Goal: Task Accomplishment & Management: Manage account settings

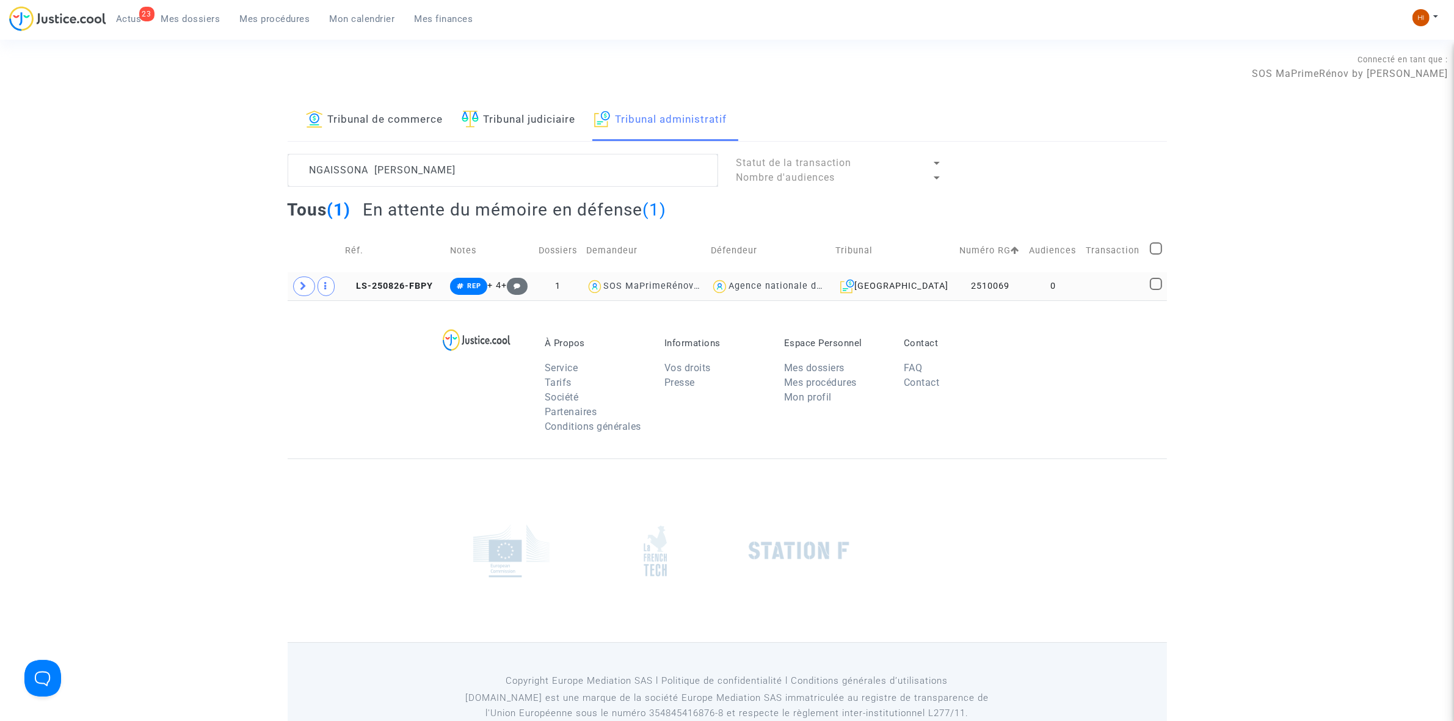
type textarea "NGAISSONA PATRICE EDOUARD"
click at [1036, 286] on td "0" at bounding box center [1053, 286] width 57 height 28
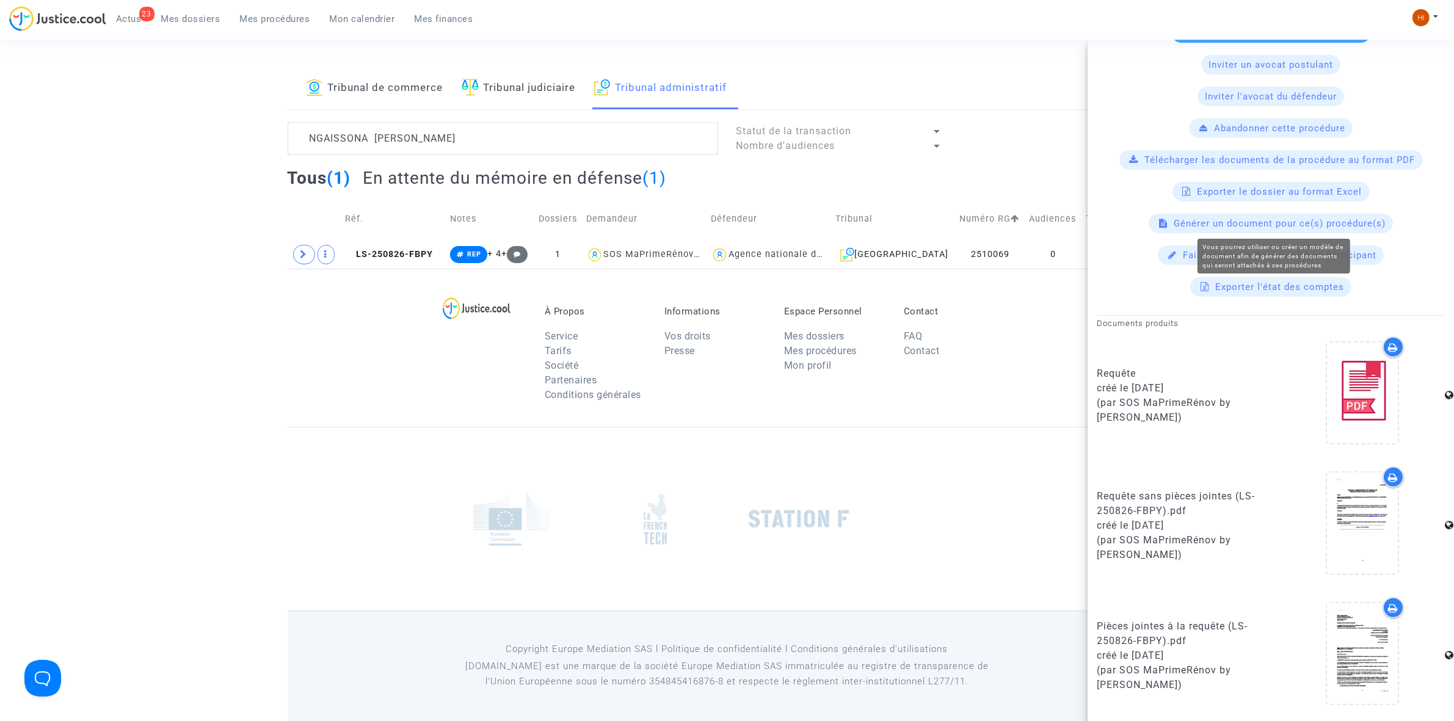
scroll to position [34, 0]
click at [202, 407] on footerbar "À Propos Service Tarifs Société Partenaires Conditions générales Informations V…" at bounding box center [727, 493] width 1454 height 453
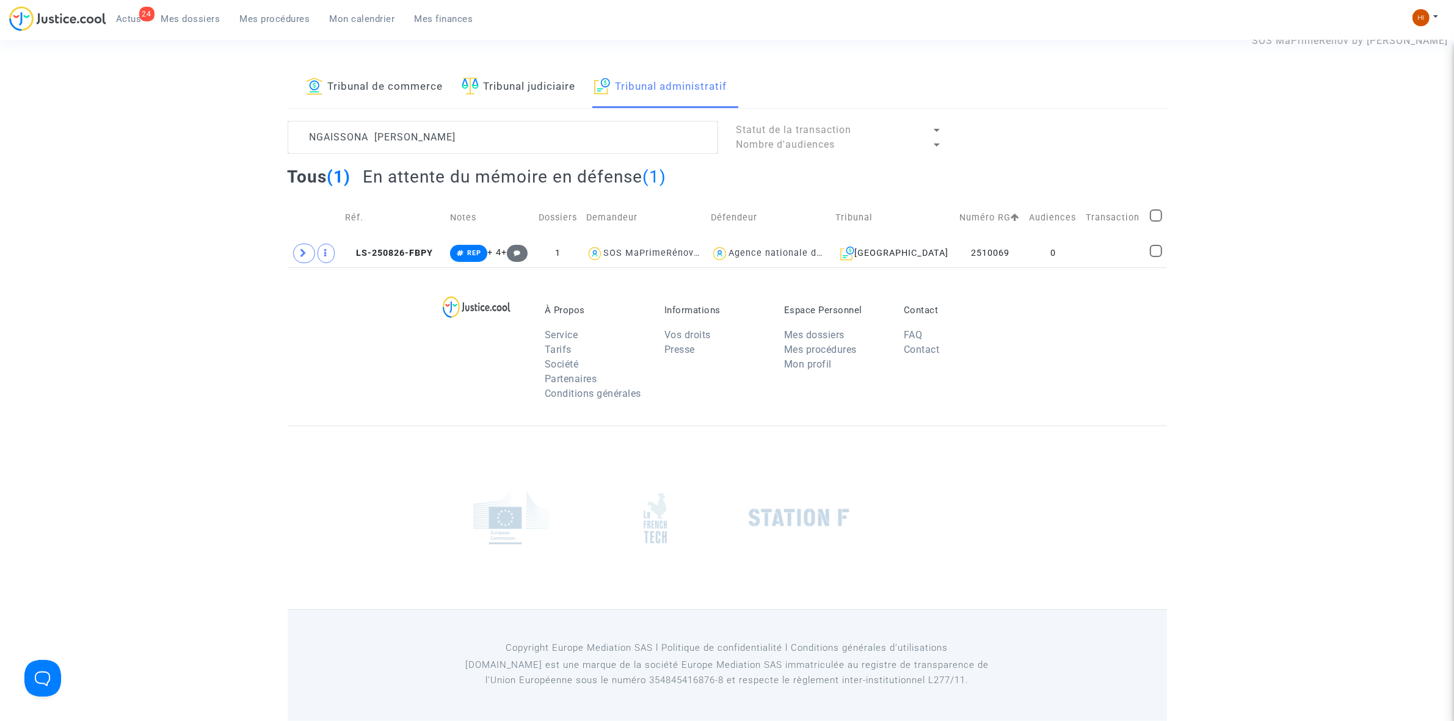
scroll to position [0, 0]
drag, startPoint x: 441, startPoint y: 252, endPoint x: 465, endPoint y: 249, distance: 24.6
click at [437, 252] on td "LS-250826-FBPY" at bounding box center [393, 253] width 105 height 28
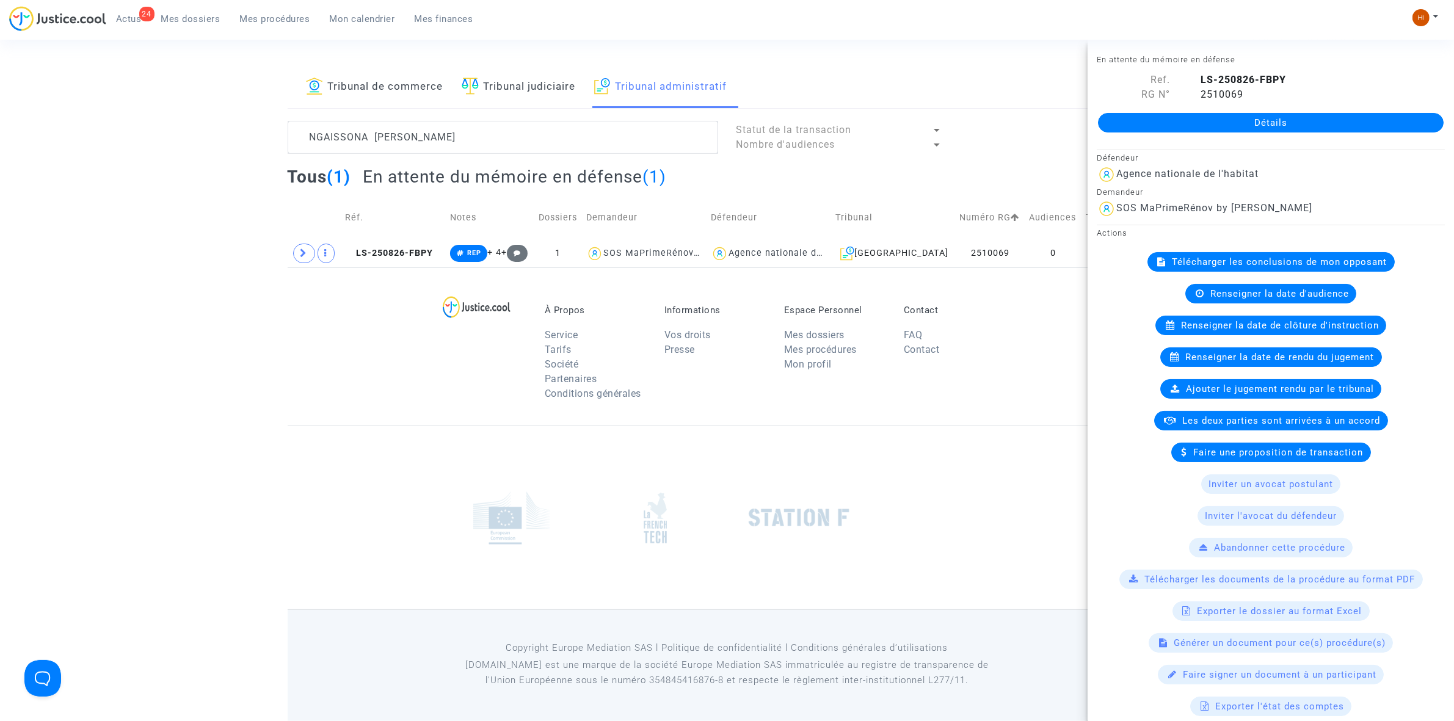
click at [1208, 108] on div "Détails" at bounding box center [1270, 123] width 366 height 42
click at [1208, 109] on div "Détails" at bounding box center [1270, 123] width 366 height 42
click at [1209, 124] on link "Détails" at bounding box center [1271, 123] width 346 height 20
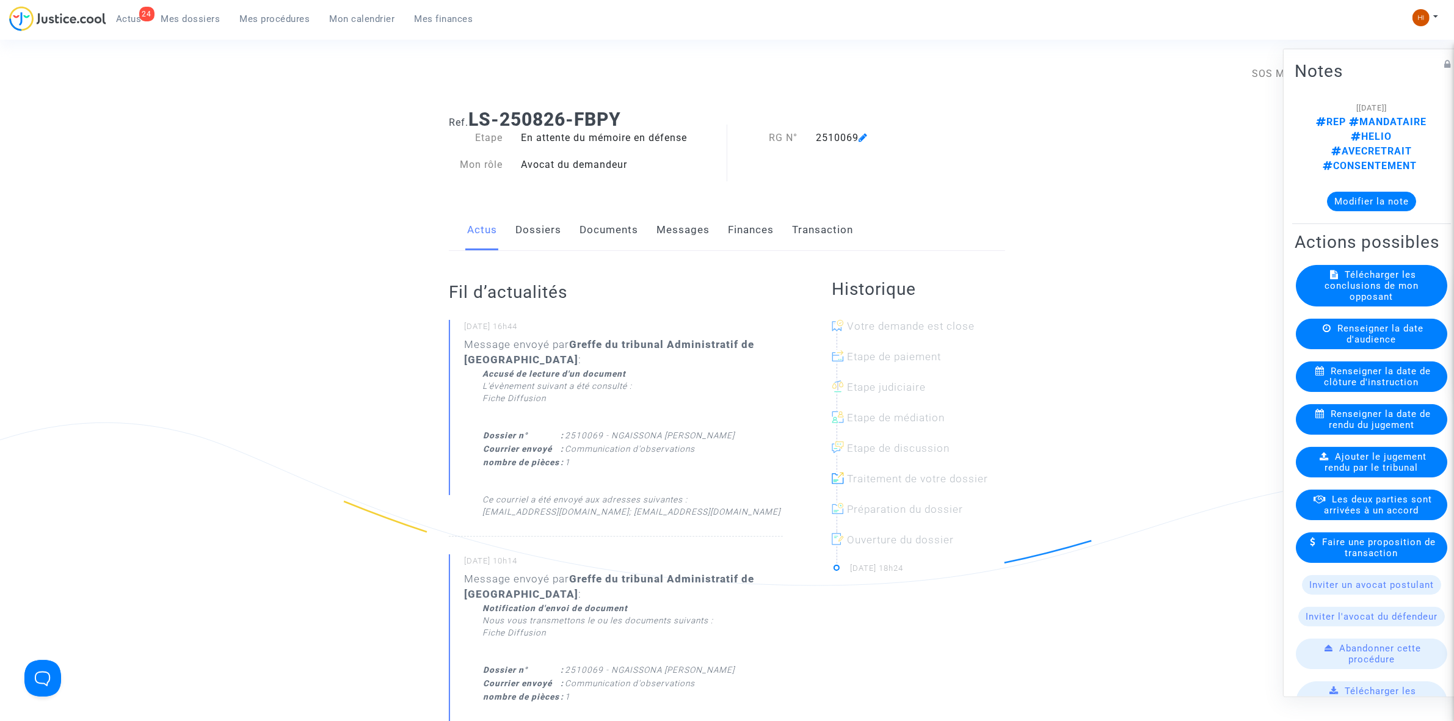
click at [612, 227] on link "Documents" at bounding box center [608, 230] width 59 height 40
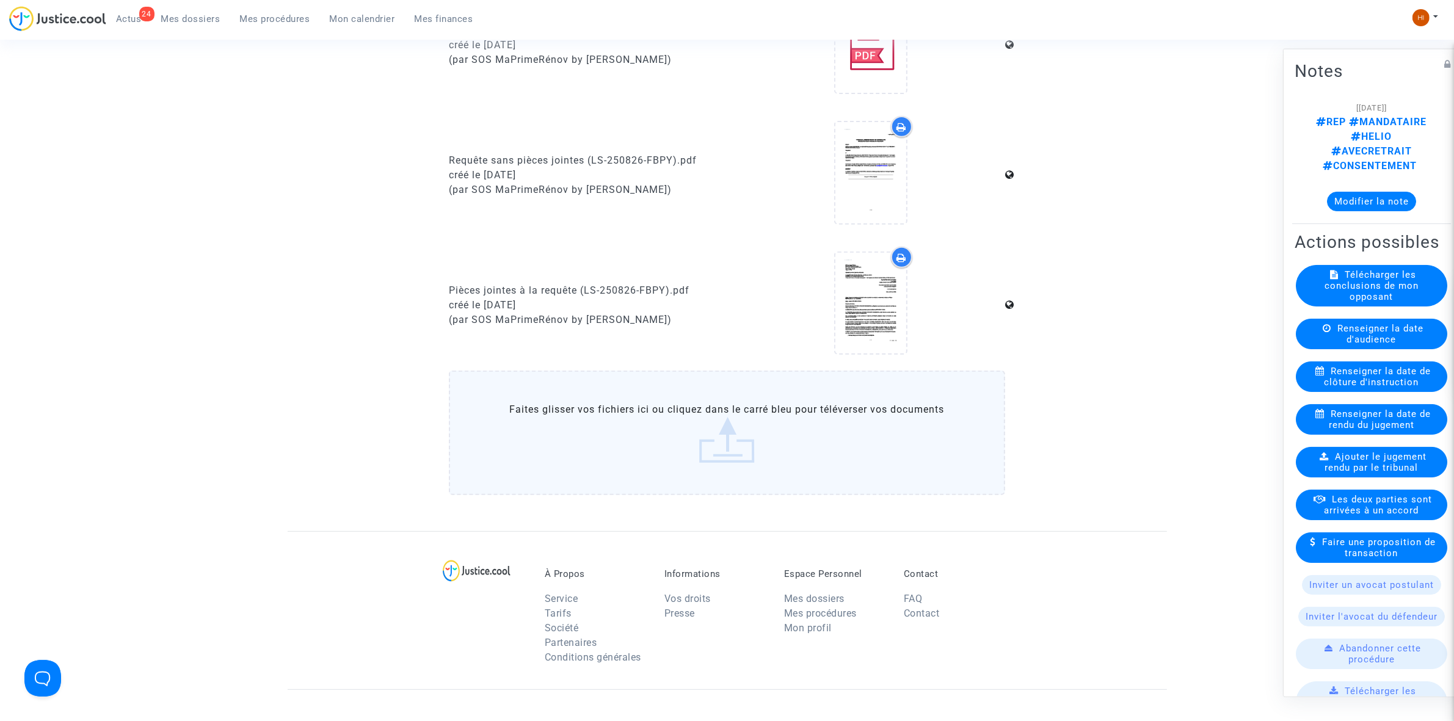
scroll to position [610, 0]
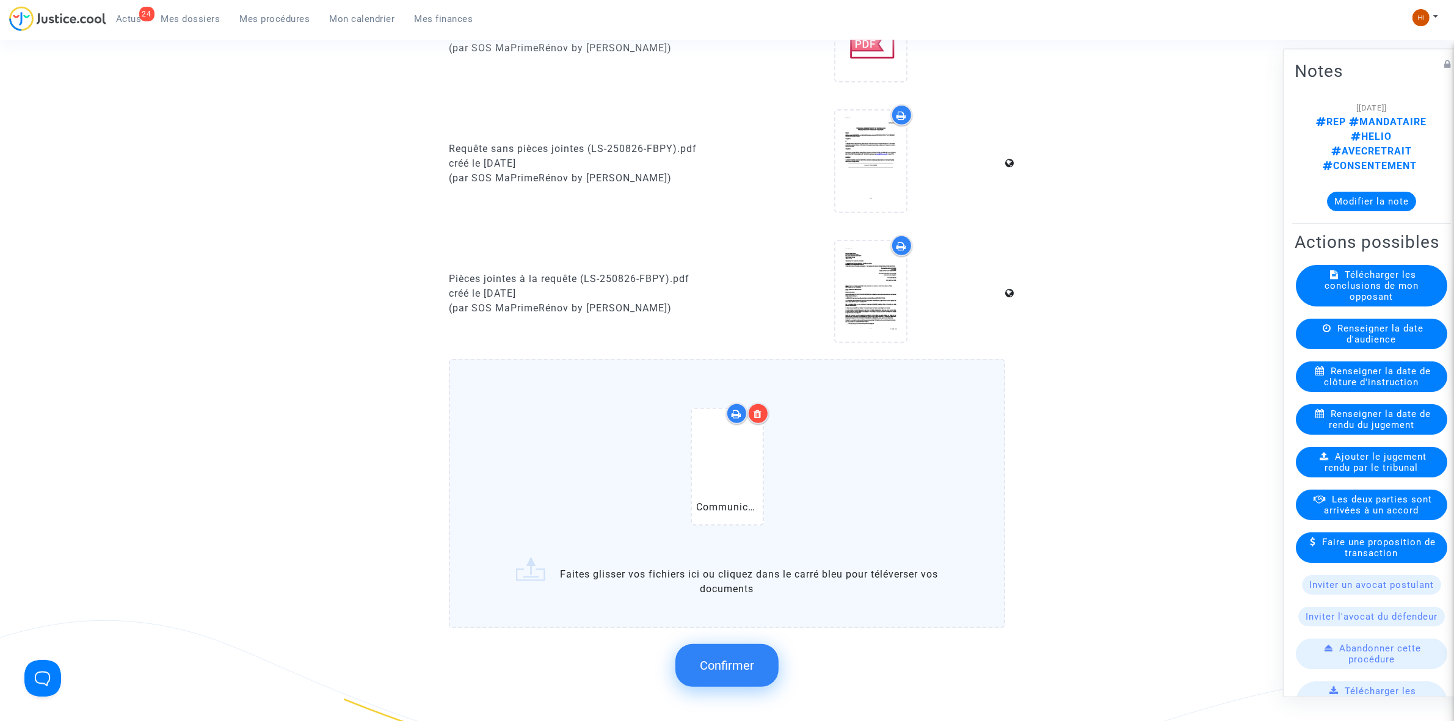
click at [724, 658] on span "Confirmer" at bounding box center [727, 665] width 54 height 15
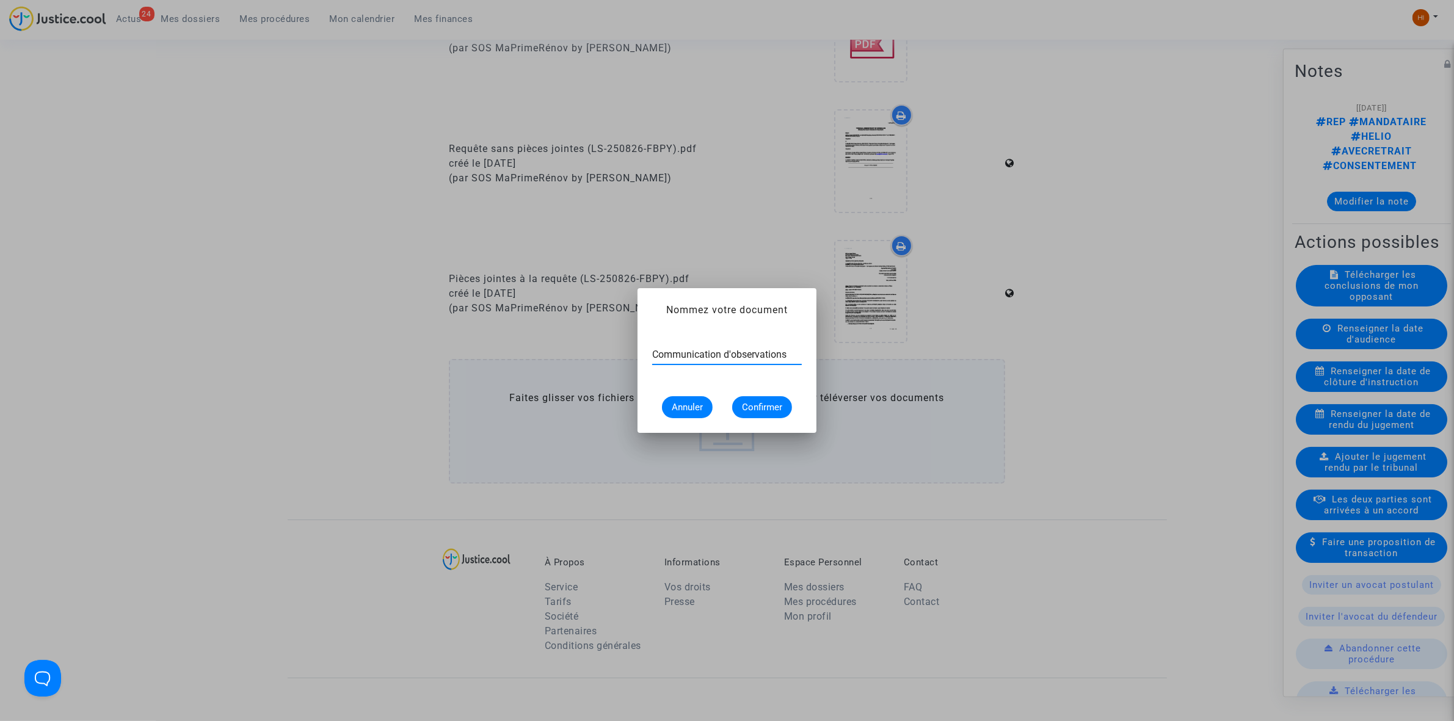
type input "Communication d'observations"
click at [785, 402] on button "Confirmer" at bounding box center [762, 407] width 60 height 22
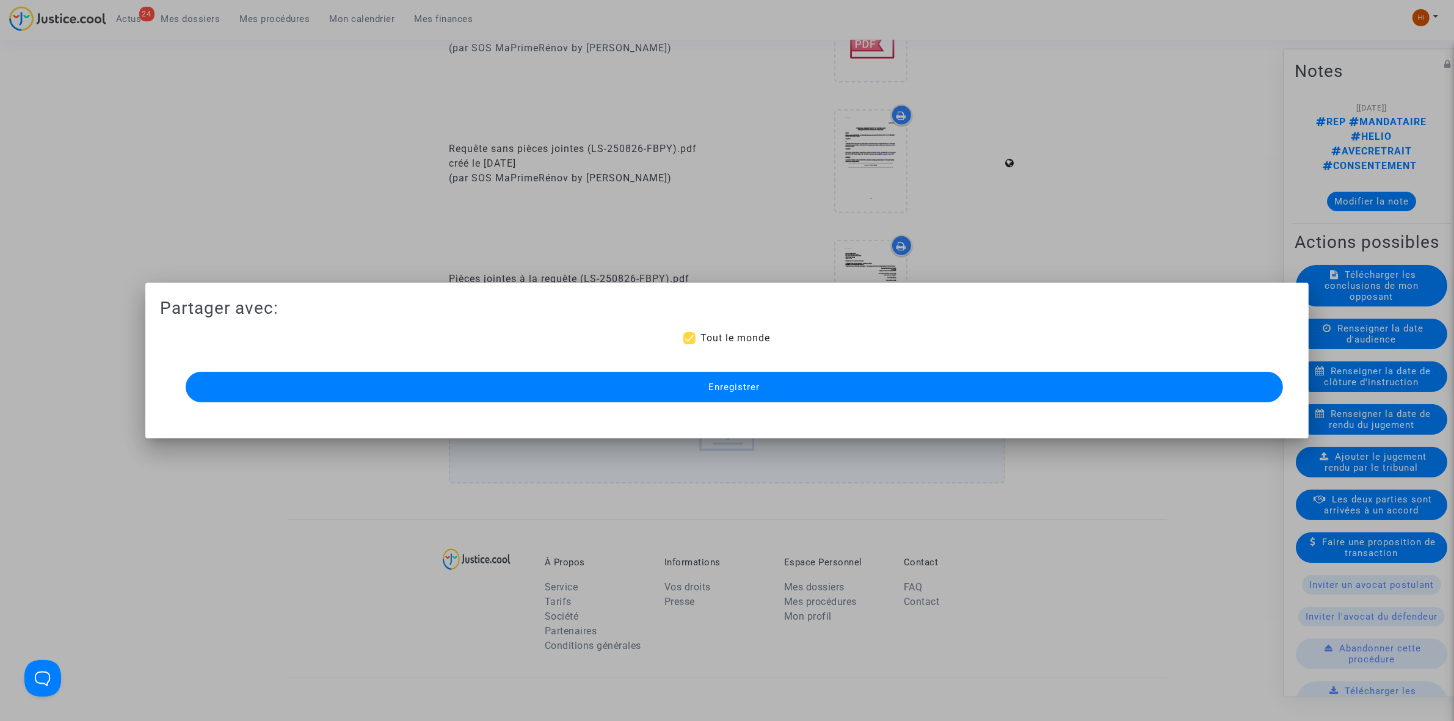
click at [1049, 377] on button "Enregistrer" at bounding box center [734, 387] width 1097 height 31
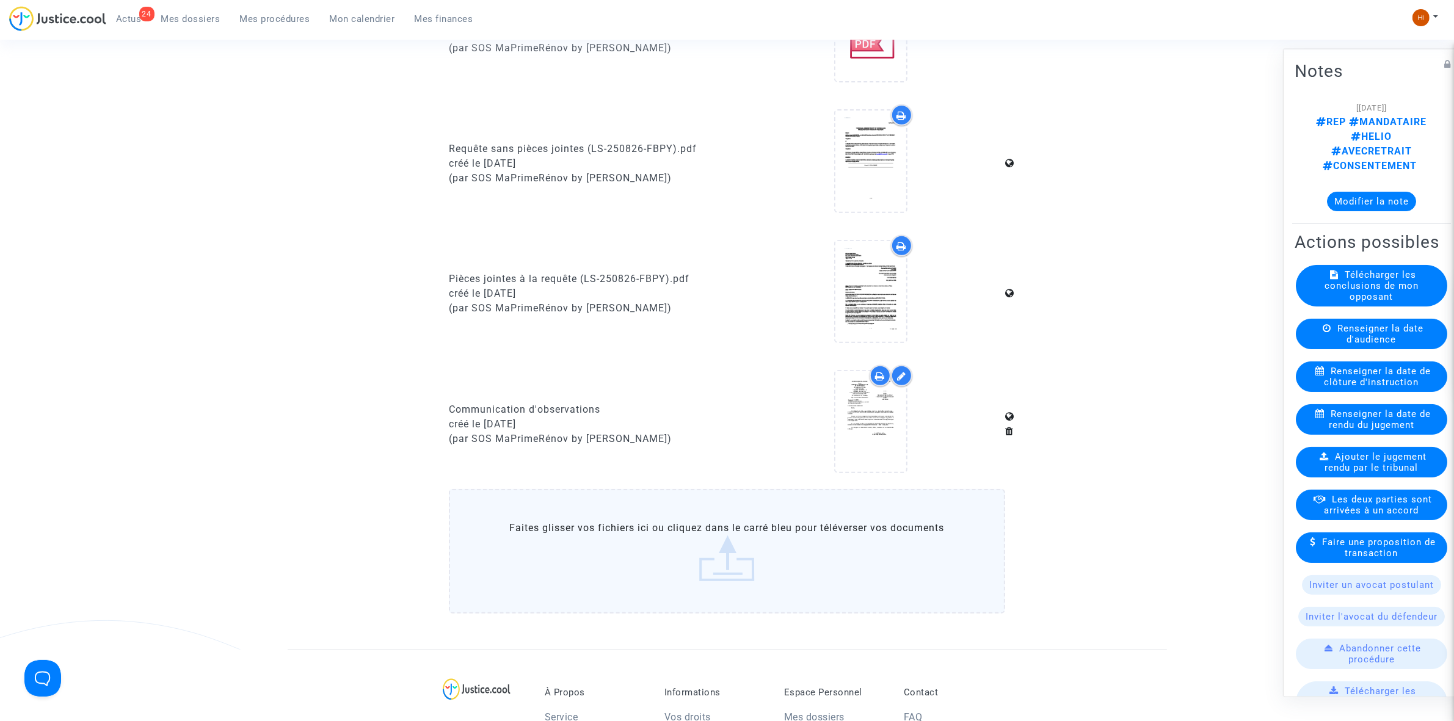
drag, startPoint x: 261, startPoint y: 13, endPoint x: 275, endPoint y: 16, distance: 14.5
click at [261, 13] on span "Mes procédures" at bounding box center [275, 18] width 70 height 11
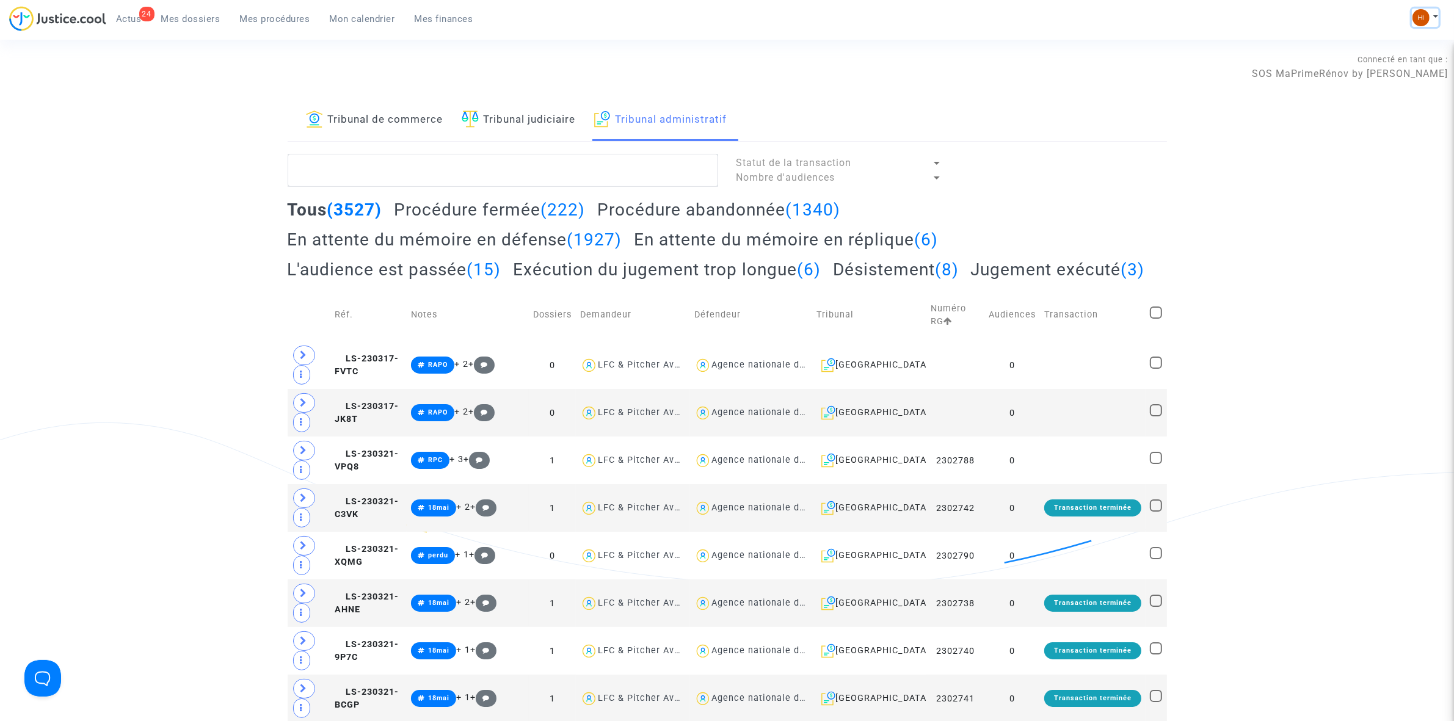
click at [1419, 11] on img at bounding box center [1420, 17] width 17 height 17
click at [1377, 53] on link "Changer de compte" at bounding box center [1375, 63] width 123 height 20
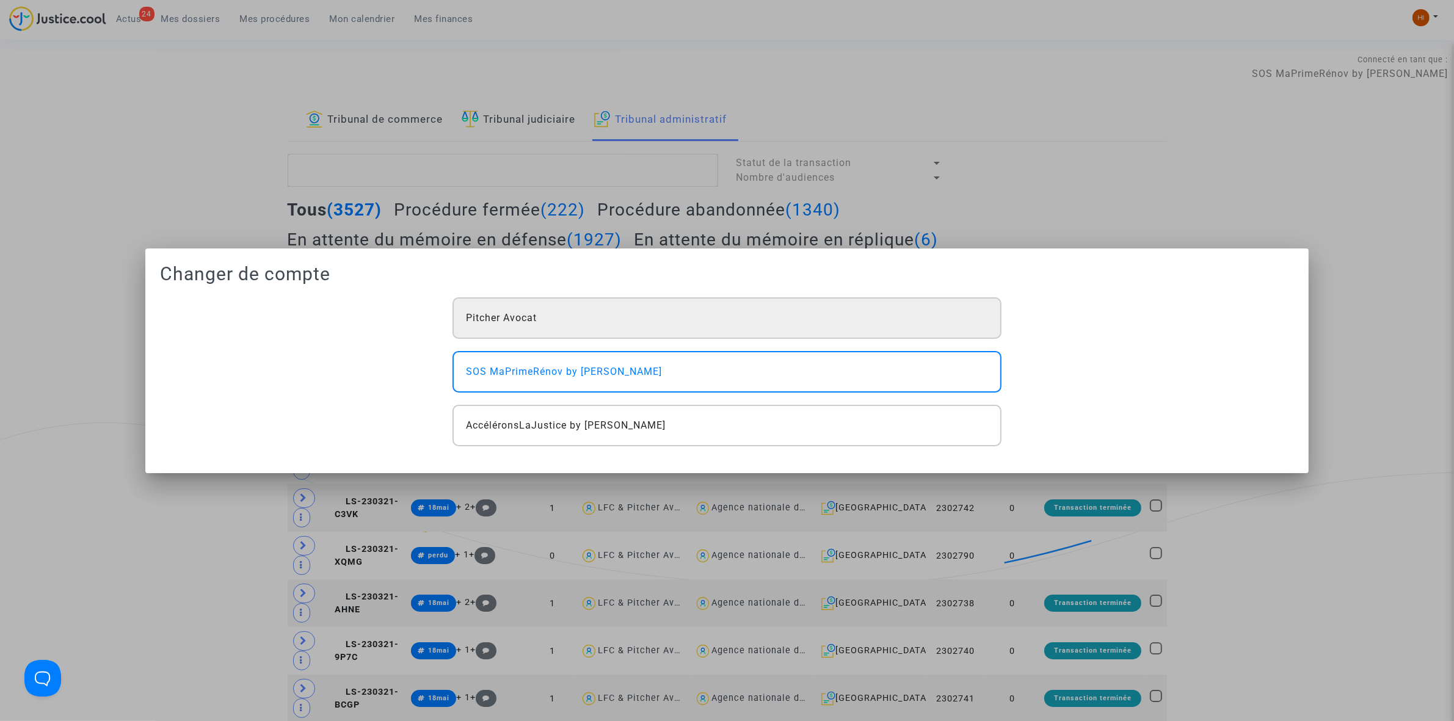
click at [592, 325] on div "Pitcher Avocat" at bounding box center [726, 318] width 548 height 42
